Goal: Obtain resource: Download file/media

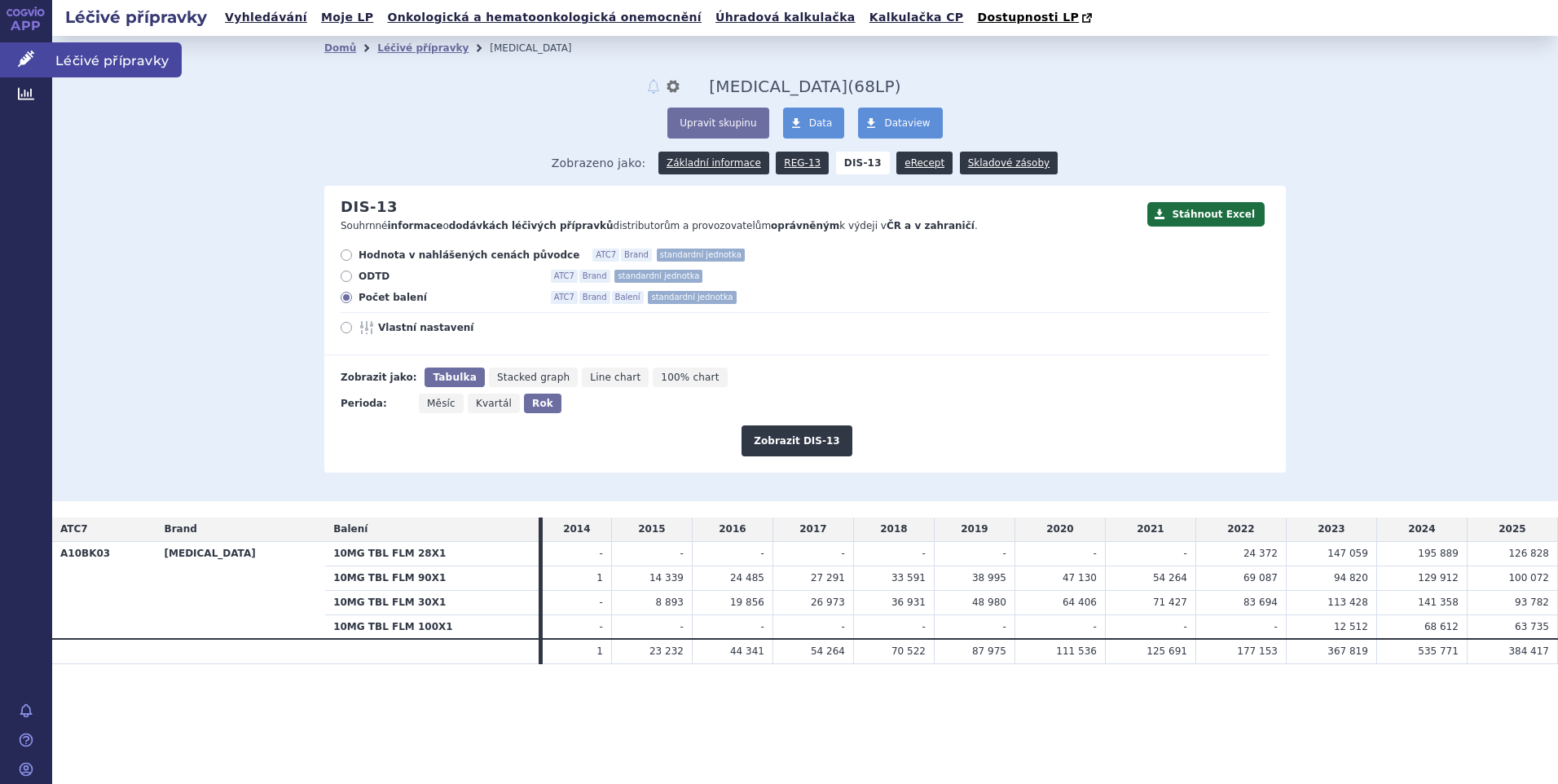
click at [84, 55] on span "Léčivé přípravky" at bounding box center [117, 58] width 130 height 34
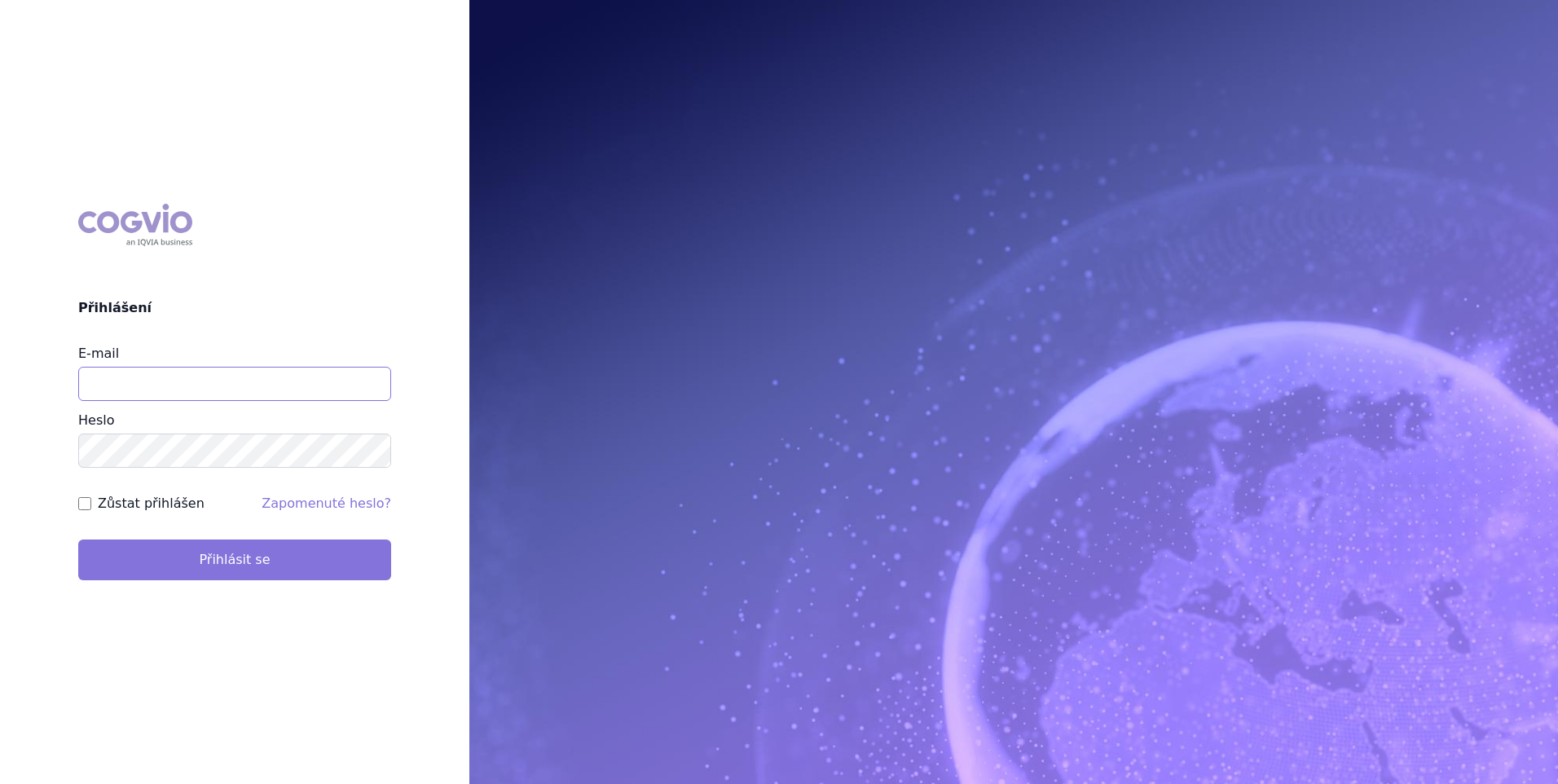
type input "stanislav_klusak@accord-healthcare.com"
click at [244, 566] on button "Přihlásit se" at bounding box center [235, 559] width 313 height 41
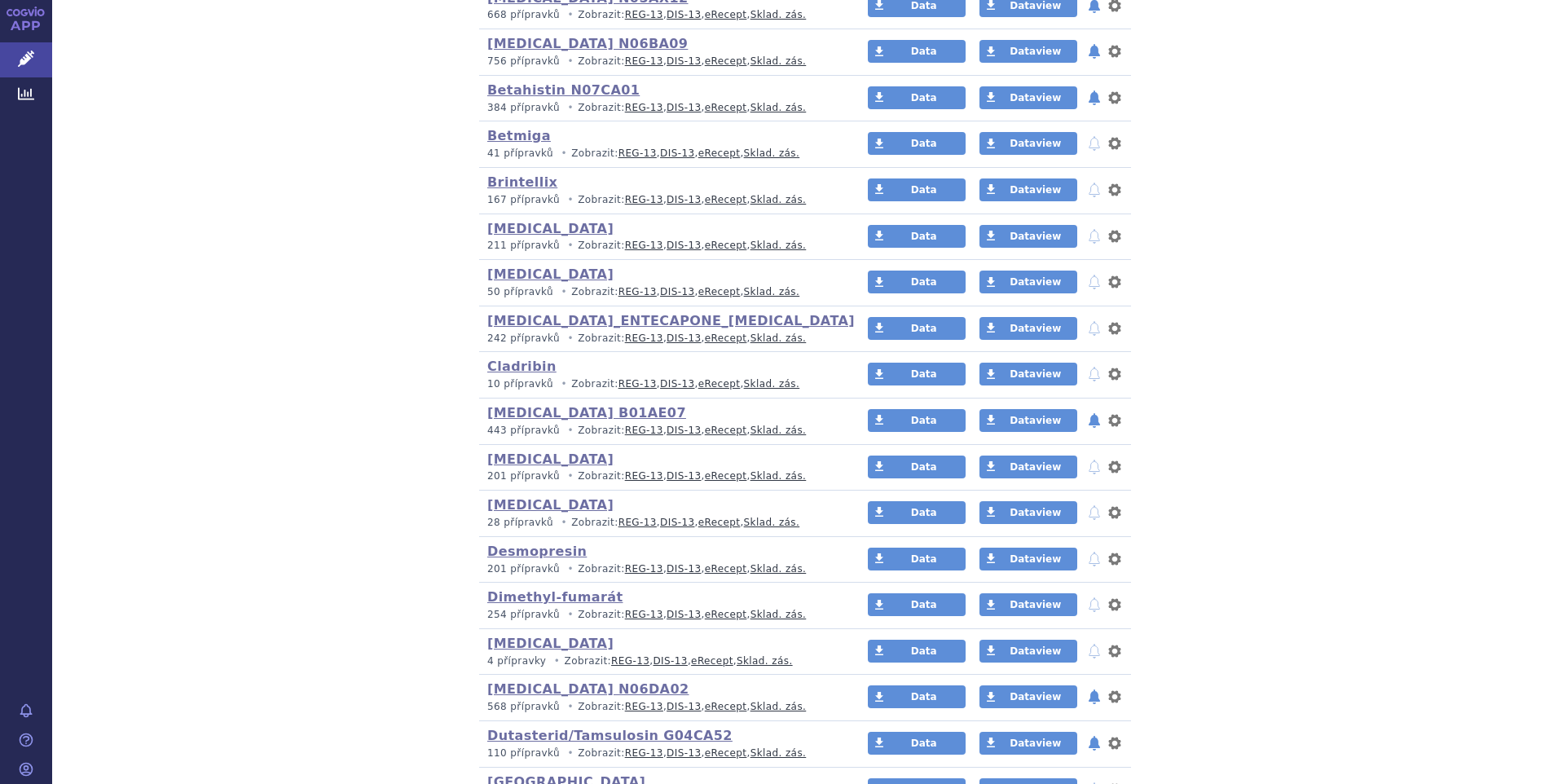
scroll to position [734, 0]
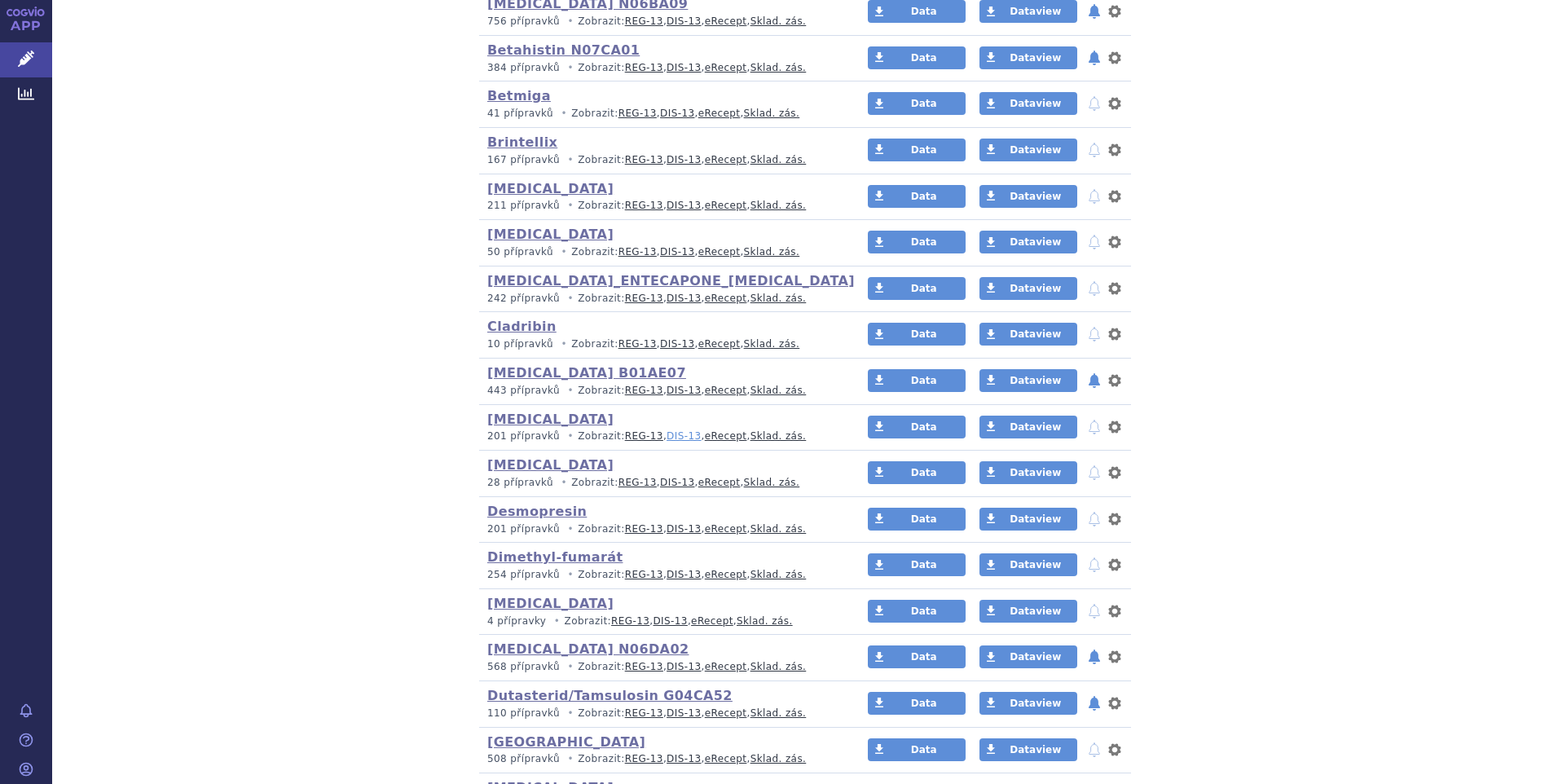
click at [666, 437] on link "DIS-13" at bounding box center [683, 435] width 34 height 11
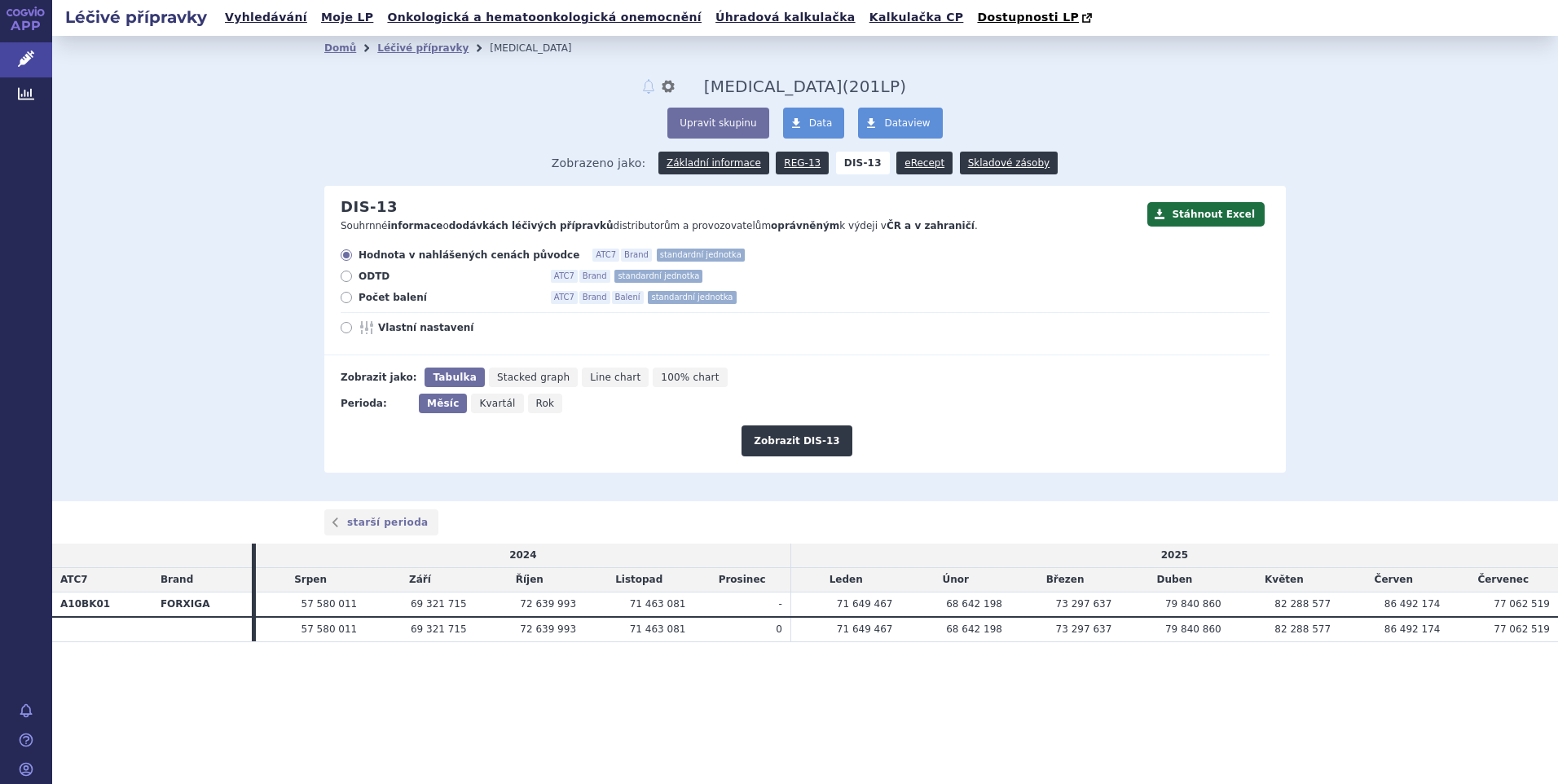
click at [342, 294] on label "Počet balení ATC7 Brand Balení standardní jednotka" at bounding box center [805, 298] width 929 height 13
click at [348, 298] on icon at bounding box center [346, 298] width 11 height 11
click at [348, 298] on input "Počet balení ATC7 Brand Balení standardní jednotka" at bounding box center [348, 299] width 11 height 11
radio input "true"
click at [536, 407] on span "Rok" at bounding box center [545, 403] width 19 height 11
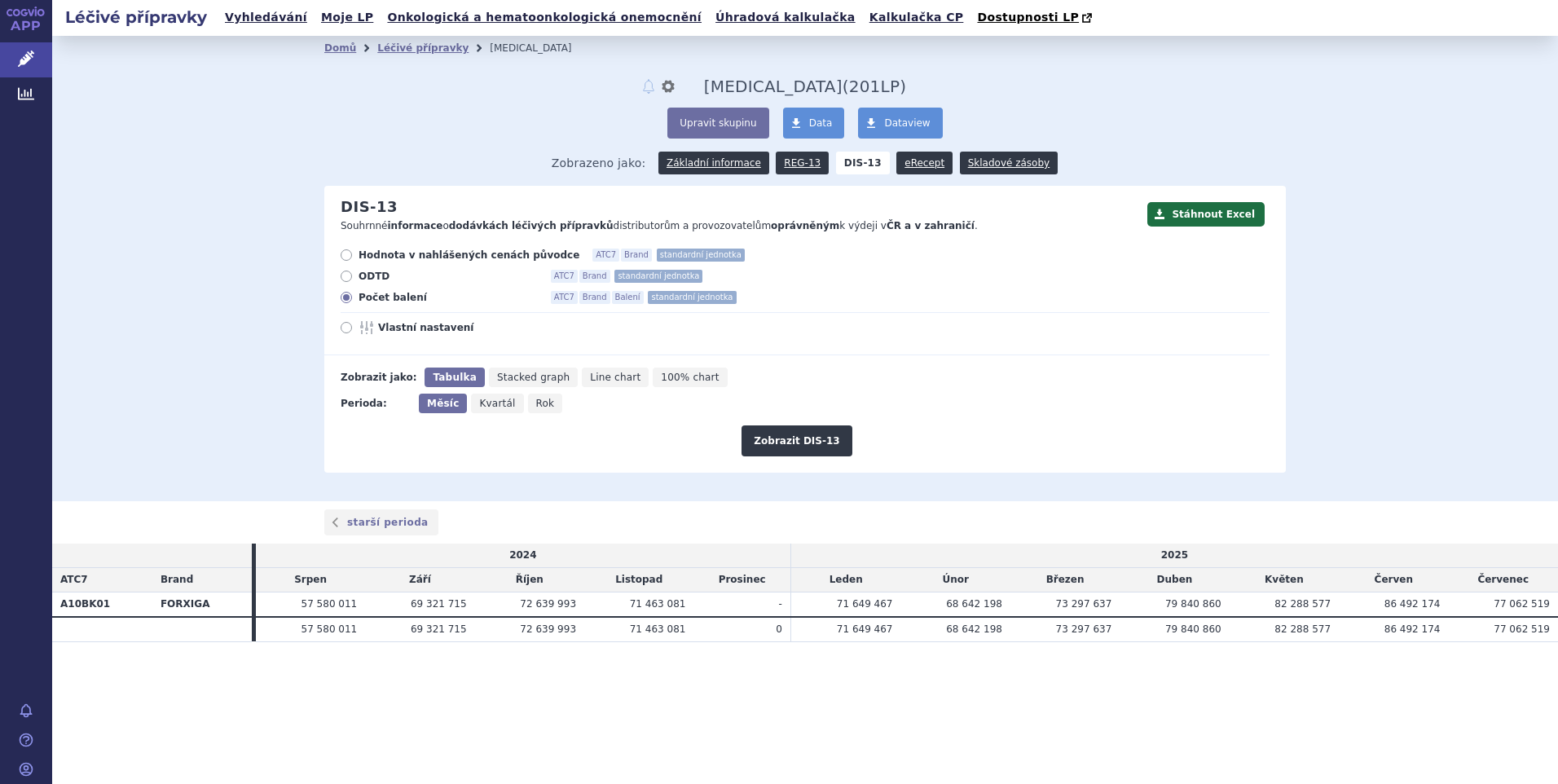
click at [535, 404] on input "Rok" at bounding box center [534, 399] width 11 height 11
radio input "true"
click at [802, 444] on button "Zobrazit DIS-13" at bounding box center [796, 441] width 110 height 31
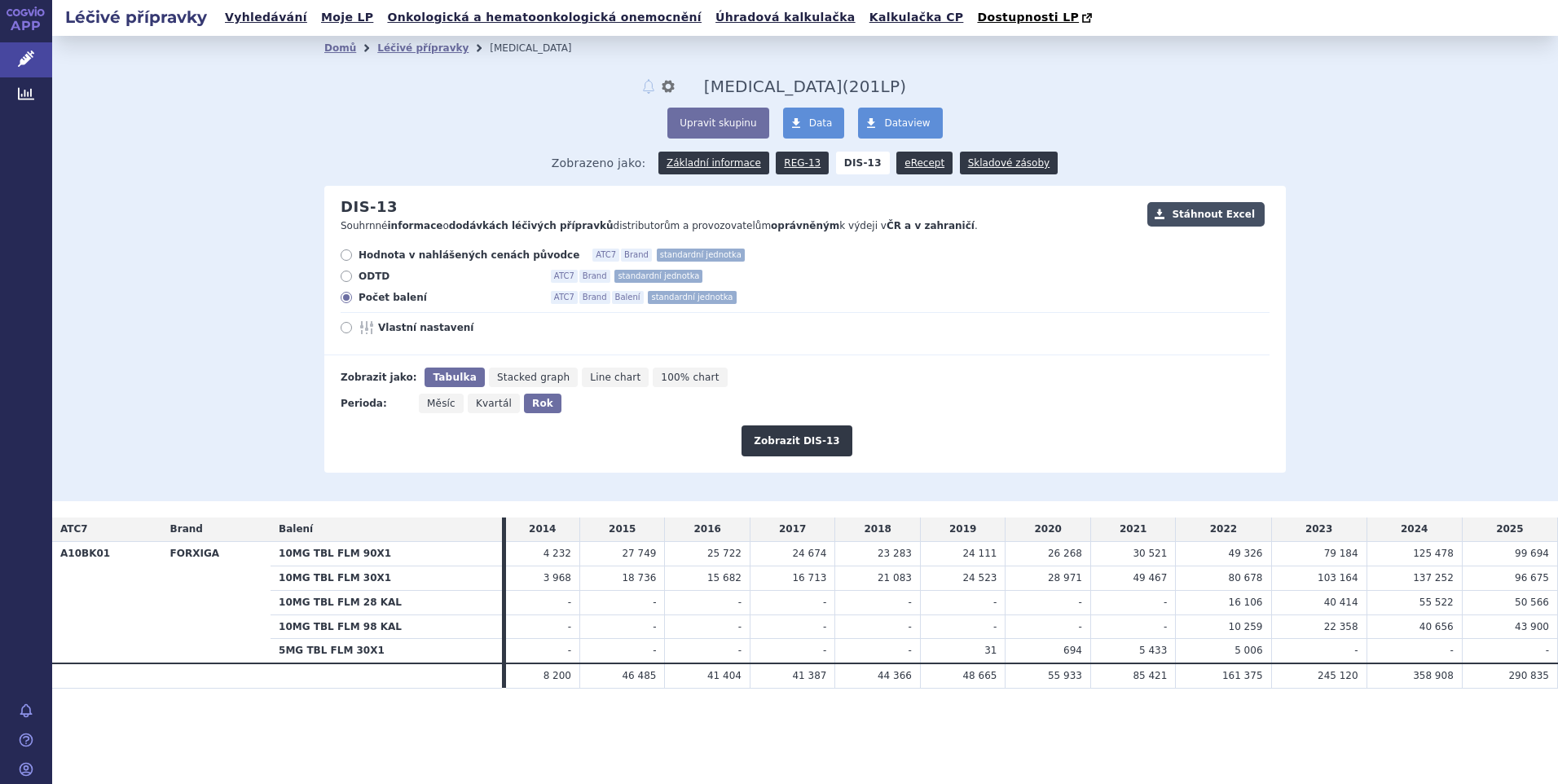
click at [1226, 216] on button "Stáhnout Excel" at bounding box center [1206, 214] width 118 height 25
